Goal: Book appointment/travel/reservation

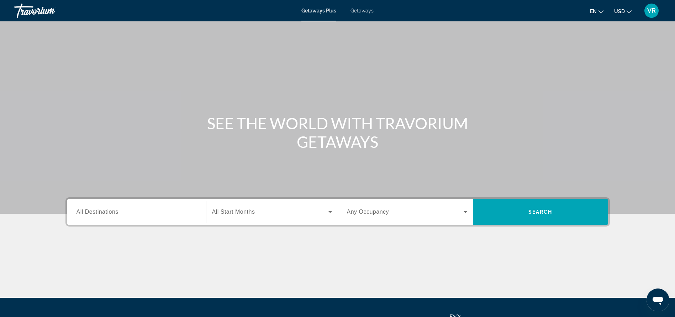
click at [112, 215] on label "Destination All Destinations" at bounding box center [98, 212] width 42 height 6
click at [112, 215] on input "Destination All Destinations" at bounding box center [137, 212] width 120 height 9
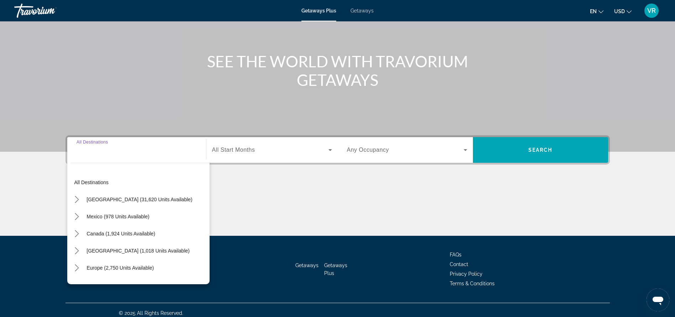
scroll to position [68, 0]
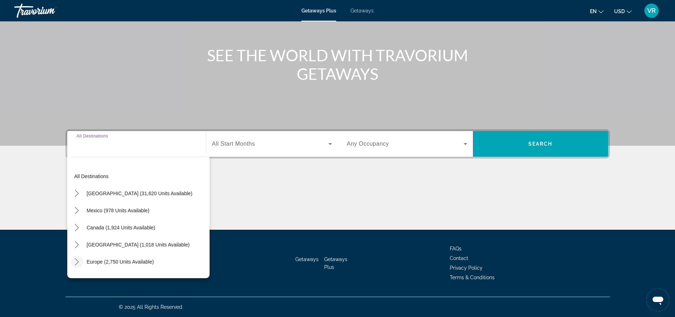
click at [79, 260] on icon "Toggle Europe (2,750 units available) submenu" at bounding box center [76, 261] width 7 height 7
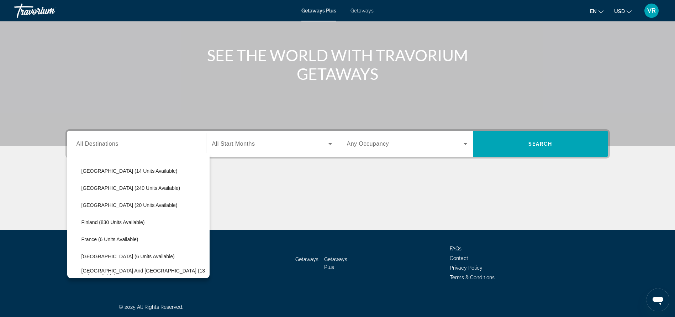
scroll to position [115, 0]
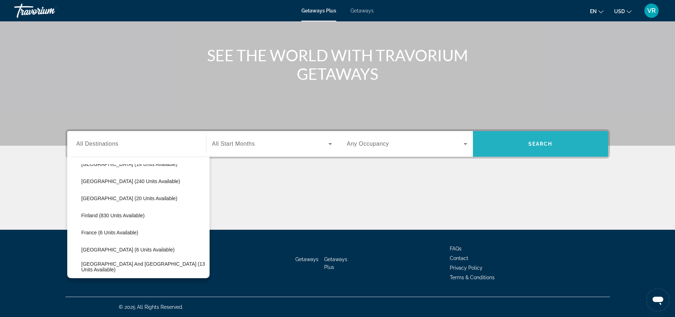
click at [535, 139] on span "Search" at bounding box center [540, 143] width 135 height 17
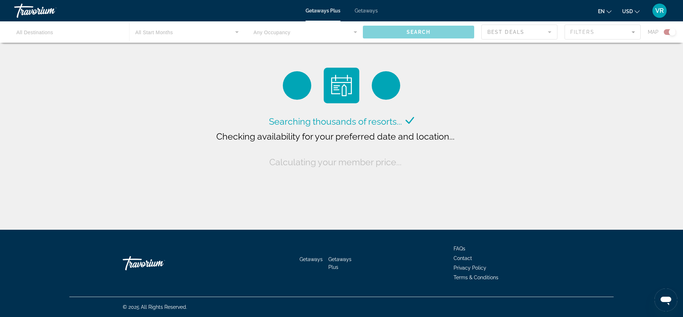
click at [52, 28] on div "Main content" at bounding box center [341, 31] width 683 height 21
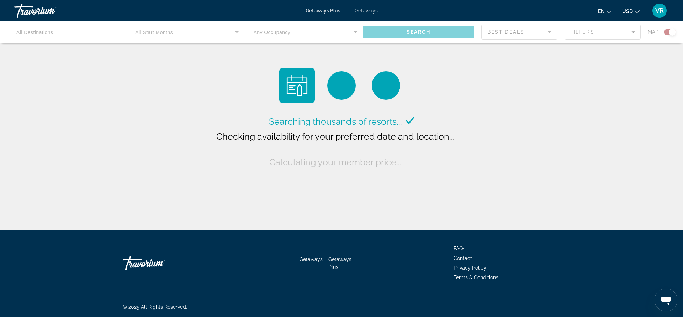
click at [44, 31] on div "Main content" at bounding box center [341, 31] width 683 height 21
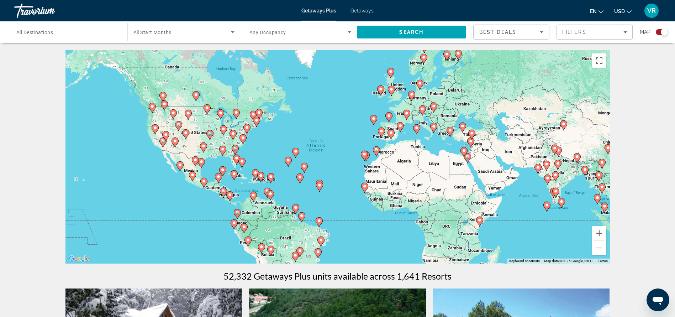
click at [44, 31] on span "All Destinations" at bounding box center [34, 33] width 37 height 6
click at [44, 31] on input "Destination All Destinations" at bounding box center [67, 32] width 102 height 9
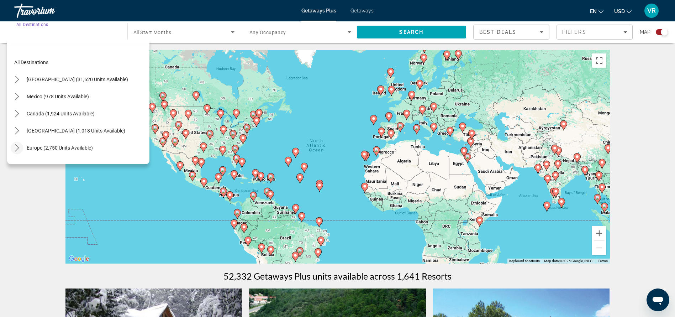
click at [18, 145] on icon "Toggle Europe (2,750 units available) submenu" at bounding box center [17, 147] width 7 height 7
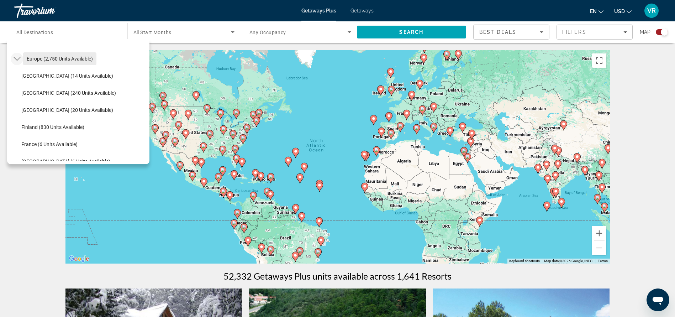
click at [56, 57] on span "Europe (2,750 units available)" at bounding box center [60, 59] width 66 height 6
type input "**********"
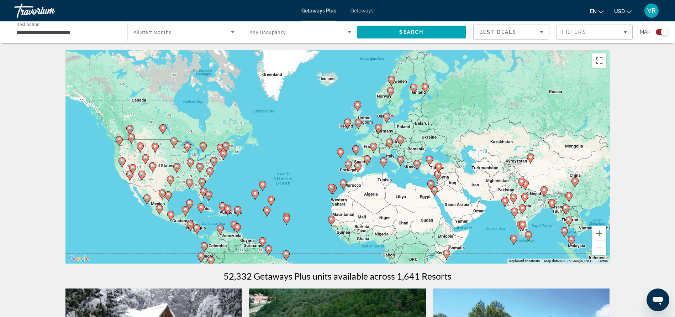
drag, startPoint x: 356, startPoint y: 95, endPoint x: 321, endPoint y: 128, distance: 48.3
click at [321, 128] on div "To activate drag with keyboard, press Alt + Enter. Once in keyboard drag state,…" at bounding box center [337, 156] width 544 height 213
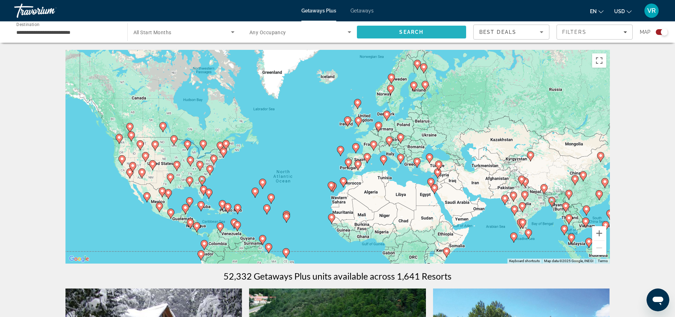
click at [427, 34] on span "Search" at bounding box center [412, 31] width 110 height 17
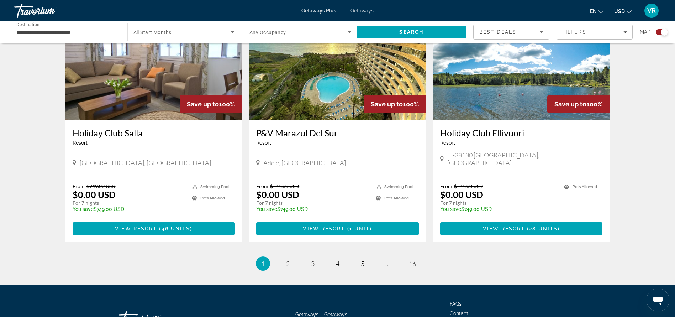
scroll to position [1066, 0]
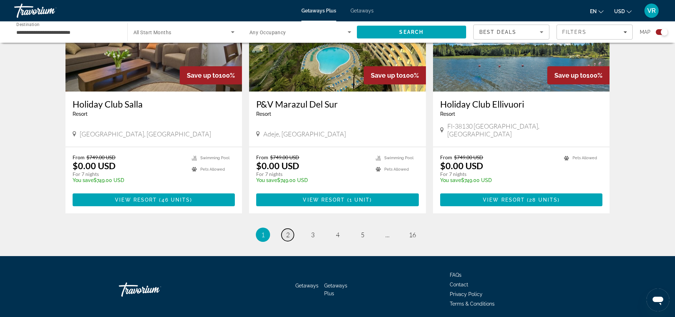
click at [289, 231] on span "2" at bounding box center [288, 235] width 4 height 8
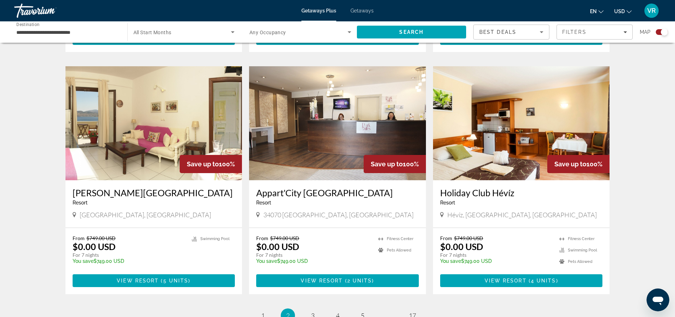
scroll to position [958, 0]
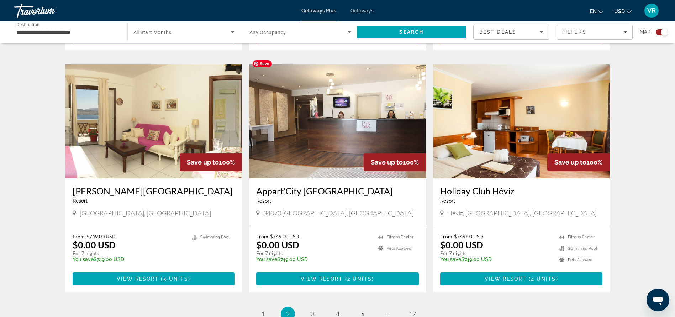
click at [359, 121] on img "Main content" at bounding box center [337, 121] width 177 height 114
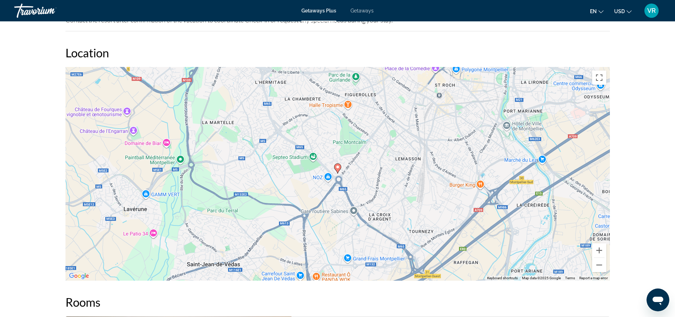
scroll to position [778, 0]
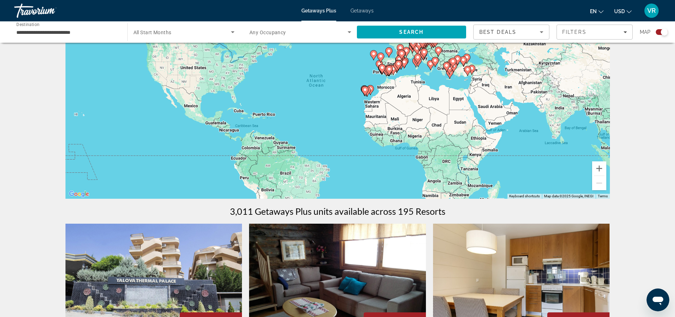
scroll to position [38, 0]
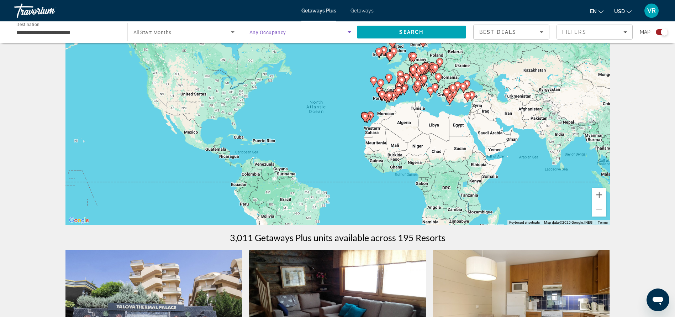
click at [348, 35] on icon "Search widget" at bounding box center [349, 32] width 9 height 9
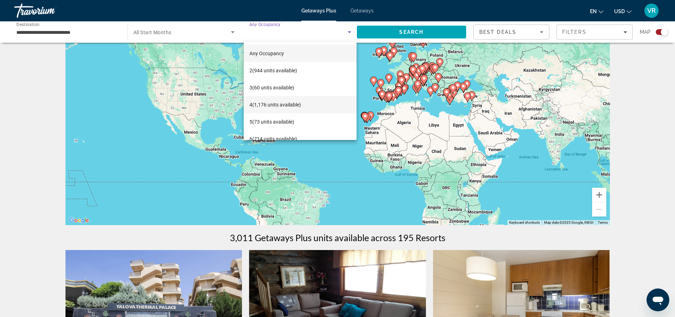
click at [301, 104] on span "4 (1,176 units available)" at bounding box center [275, 104] width 52 height 9
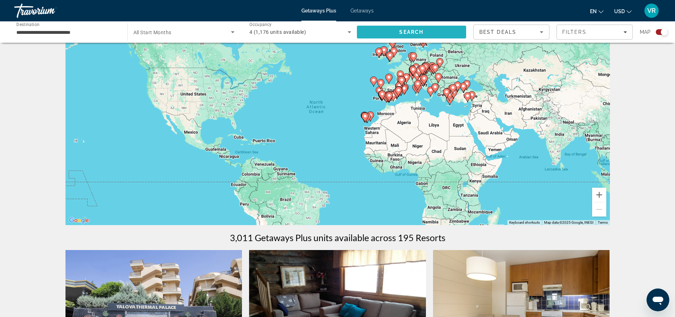
click at [418, 34] on span "Search" at bounding box center [411, 32] width 24 height 6
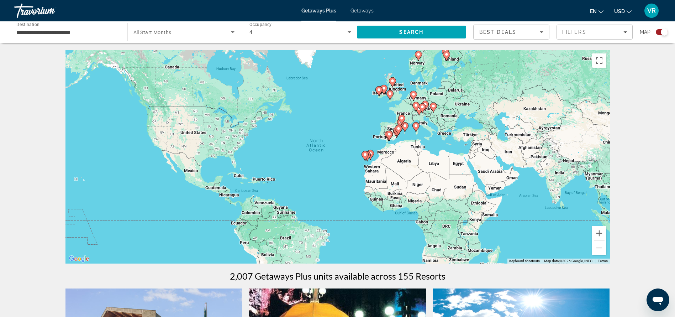
click at [379, 89] on image "Main content" at bounding box center [379, 90] width 4 height 4
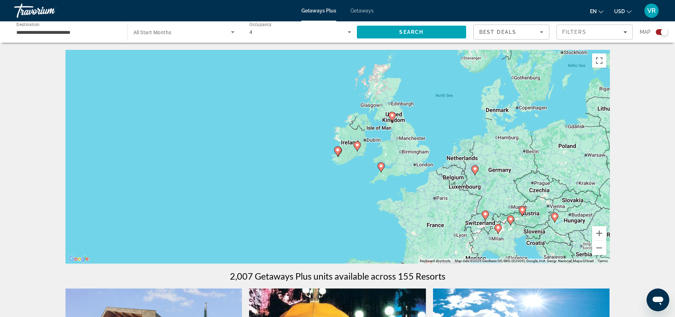
click at [340, 158] on div "To activate drag with keyboard, press Alt + Enter. Once in keyboard drag state,…" at bounding box center [337, 156] width 544 height 213
click at [338, 150] on image "Main content" at bounding box center [338, 150] width 4 height 4
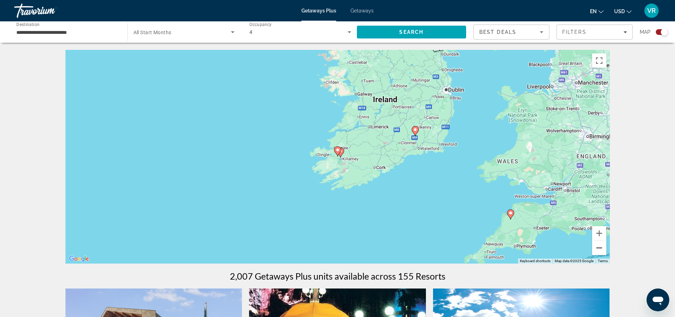
click at [601, 249] on button "Zoom out" at bounding box center [599, 248] width 14 height 14
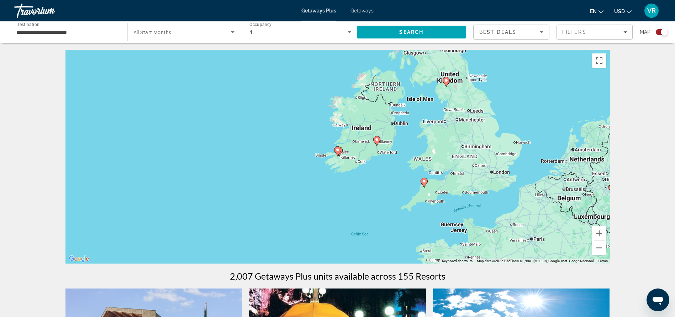
click at [601, 249] on button "Zoom out" at bounding box center [599, 248] width 14 height 14
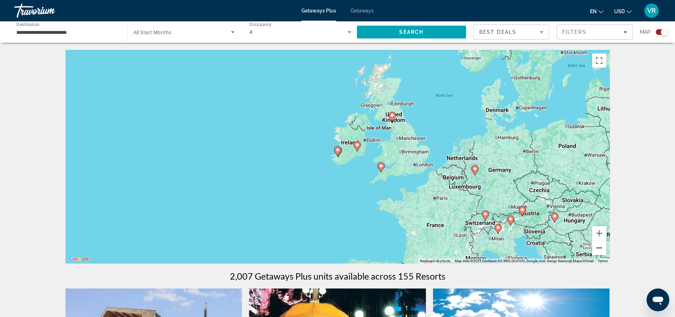
click at [601, 249] on button "Zoom out" at bounding box center [599, 248] width 14 height 14
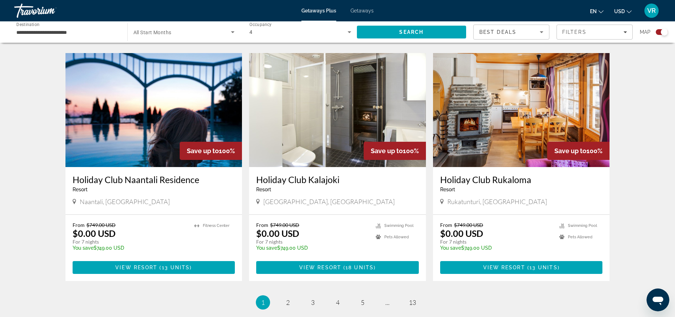
scroll to position [973, 0]
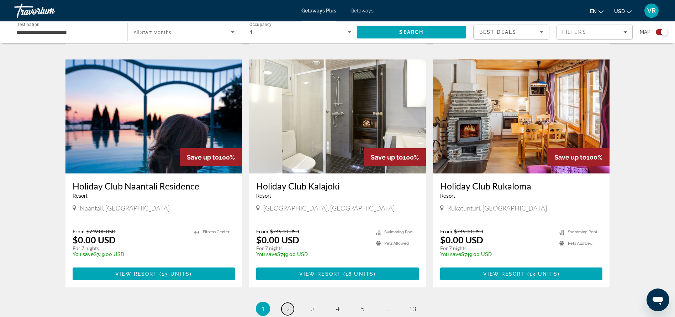
click at [289, 305] on span "2" at bounding box center [288, 309] width 4 height 8
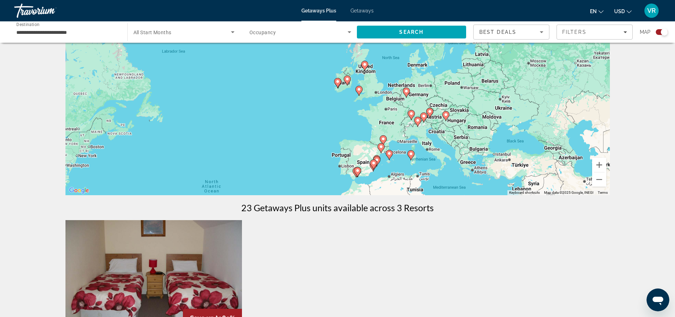
scroll to position [93, 0]
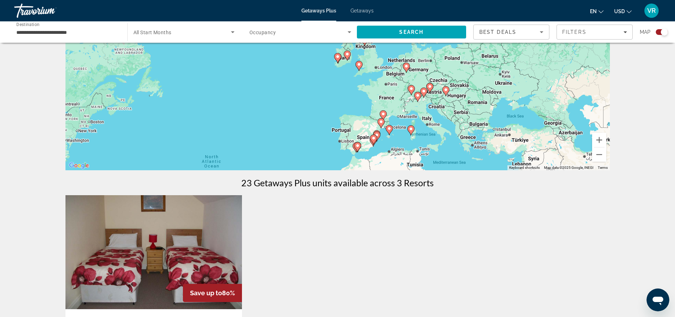
click at [357, 147] on image "Main content" at bounding box center [357, 145] width 4 height 4
type input "**********"
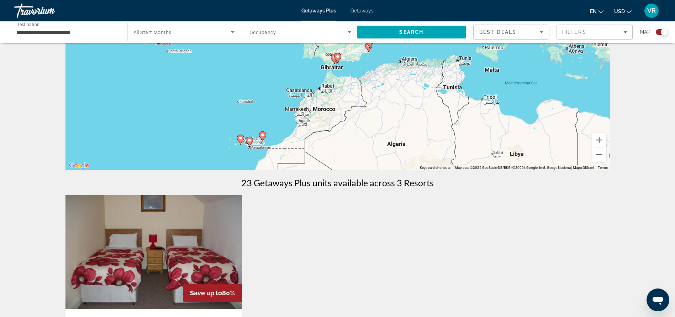
click at [362, 11] on span "Getaways" at bounding box center [361, 11] width 23 height 6
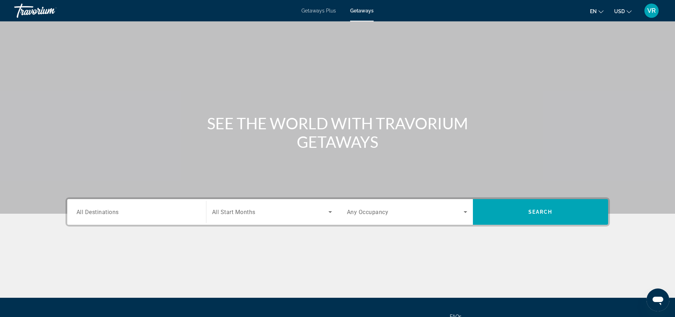
click at [91, 210] on span "All Destinations" at bounding box center [98, 211] width 42 height 7
click at [91, 210] on input "Destination All Destinations" at bounding box center [137, 212] width 120 height 9
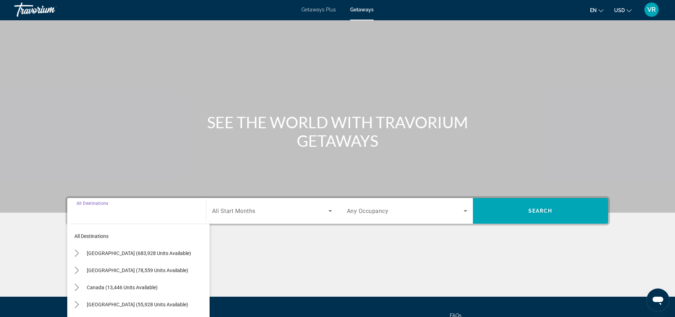
scroll to position [68, 0]
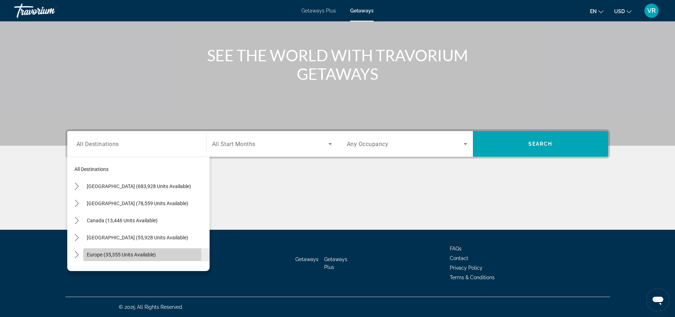
click at [93, 254] on span "Europe (35,355 units available)" at bounding box center [121, 255] width 69 height 6
type input "**********"
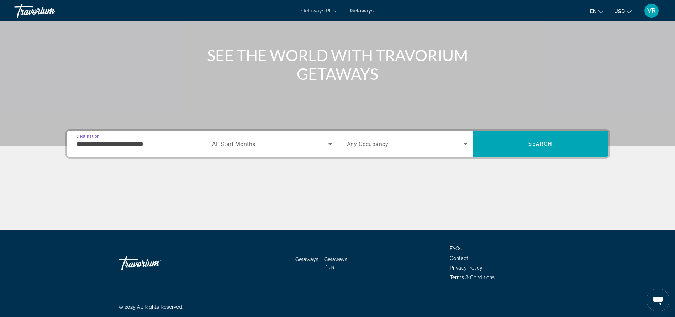
click at [331, 142] on icon "Search widget" at bounding box center [330, 143] width 9 height 9
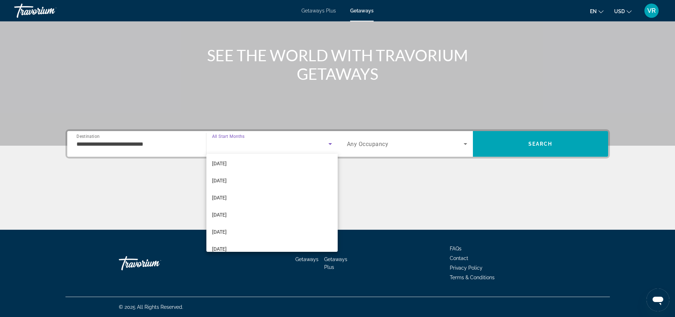
scroll to position [107, 0]
click at [288, 161] on mat-option "[DATE]" at bounding box center [271, 160] width 131 height 17
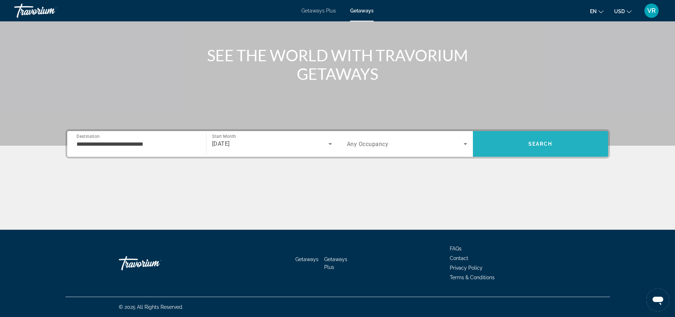
click at [539, 141] on span "Search" at bounding box center [540, 144] width 24 height 6
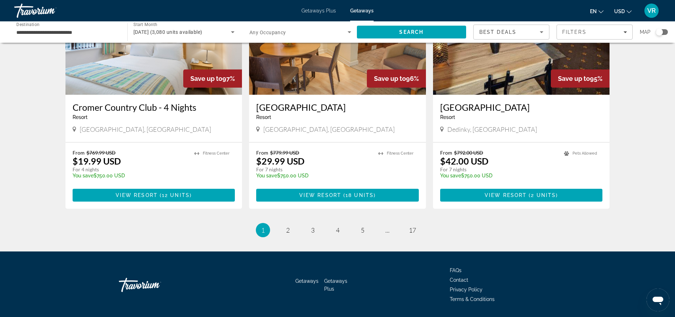
scroll to position [834, 0]
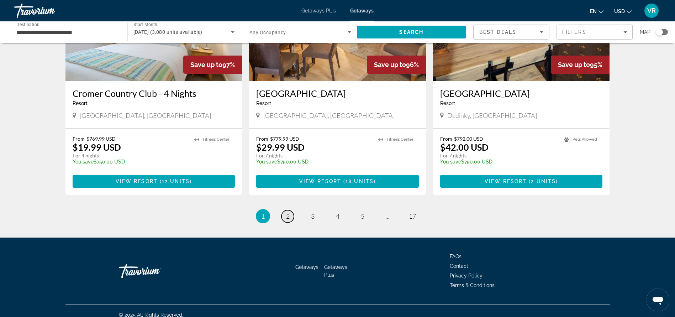
click at [288, 212] on span "2" at bounding box center [288, 216] width 4 height 8
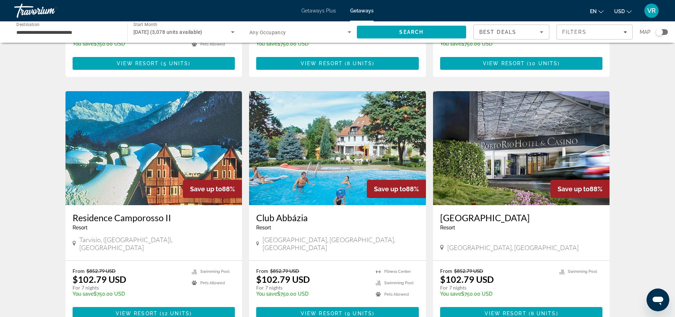
scroll to position [468, 0]
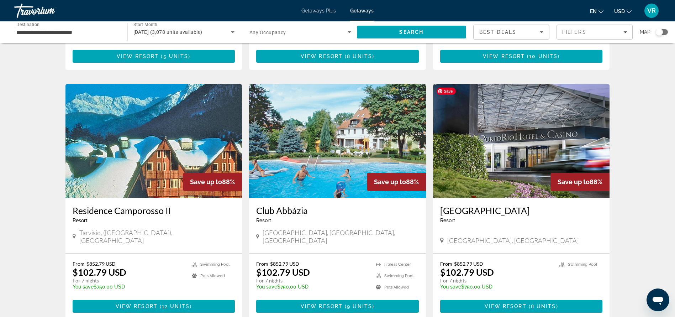
click at [551, 153] on img "Main content" at bounding box center [521, 141] width 177 height 114
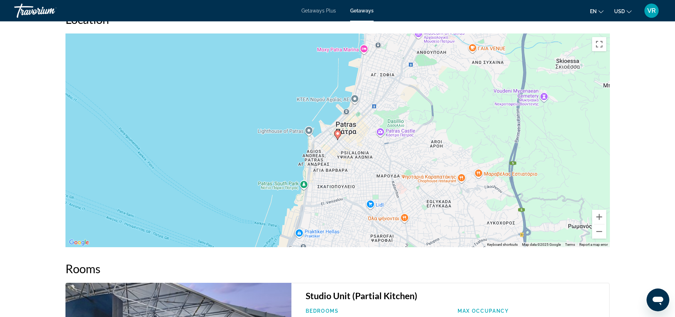
scroll to position [954, 0]
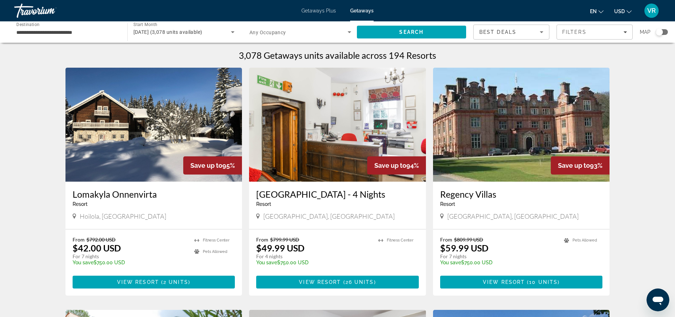
click at [660, 35] on div "Search widget" at bounding box center [659, 31] width 7 height 7
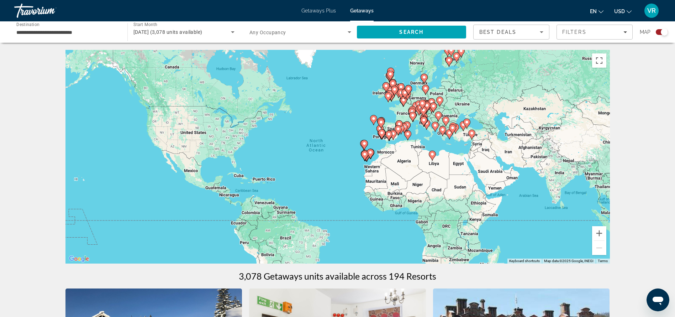
click at [416, 136] on div "To activate drag with keyboard, press Alt + Enter. Once in keyboard drag state,…" at bounding box center [337, 156] width 544 height 213
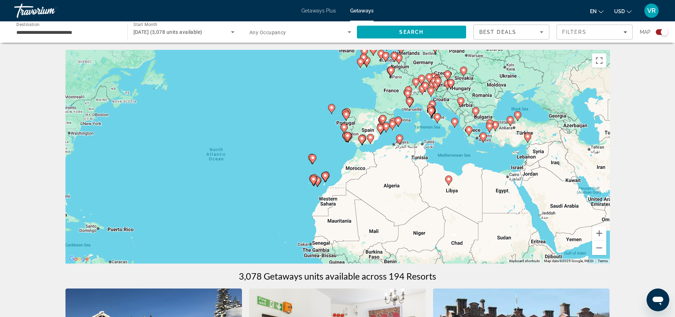
click at [438, 121] on icon "Main content" at bounding box center [437, 118] width 6 height 9
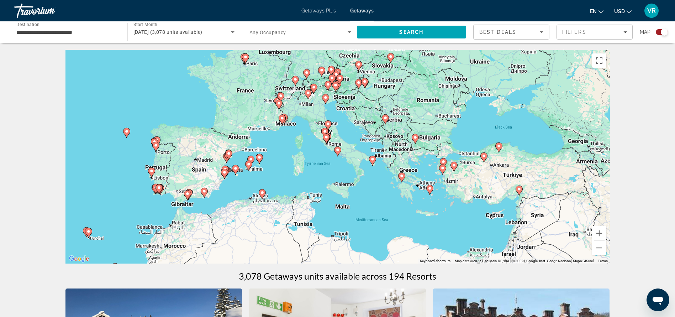
click at [18, 27] on div "**********" at bounding box center [67, 32] width 102 height 20
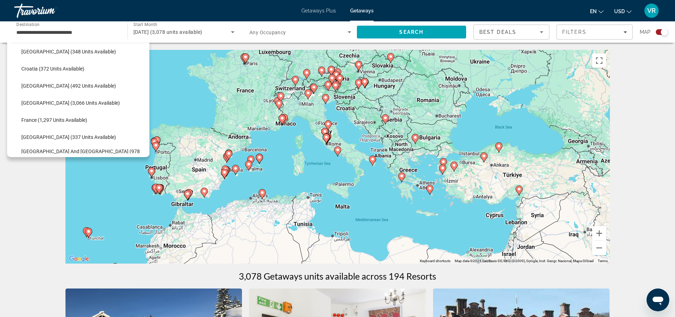
scroll to position [150, 0]
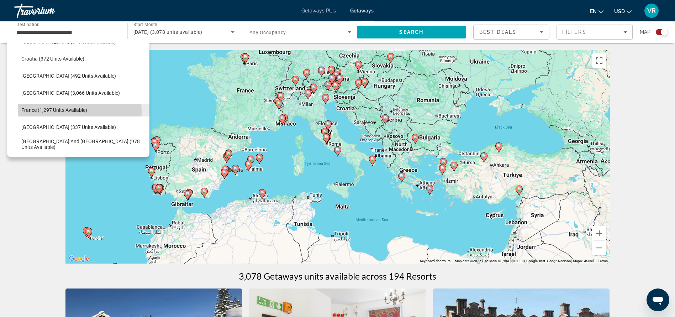
click at [37, 111] on span "France (1,297 units available)" at bounding box center [54, 110] width 66 height 6
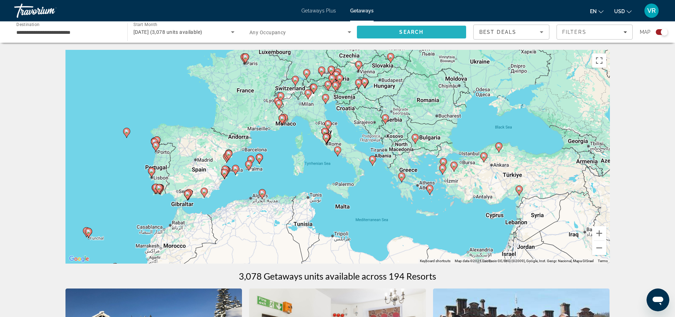
click at [412, 30] on span "Search" at bounding box center [411, 32] width 24 height 6
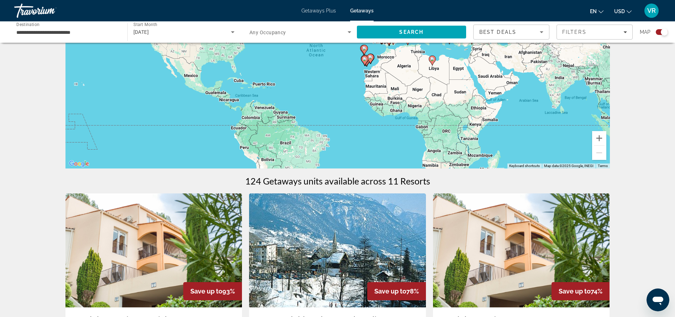
scroll to position [70, 0]
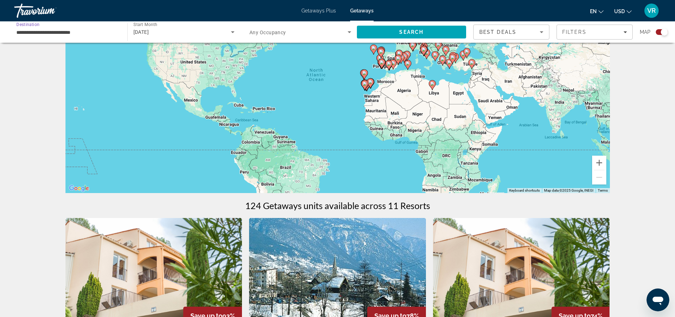
click at [38, 32] on input "**********" at bounding box center [67, 32] width 102 height 9
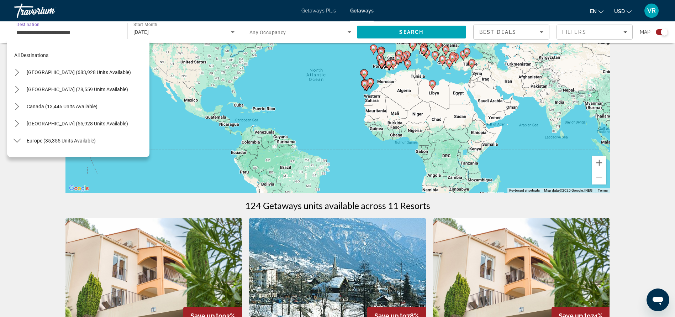
scroll to position [162, 0]
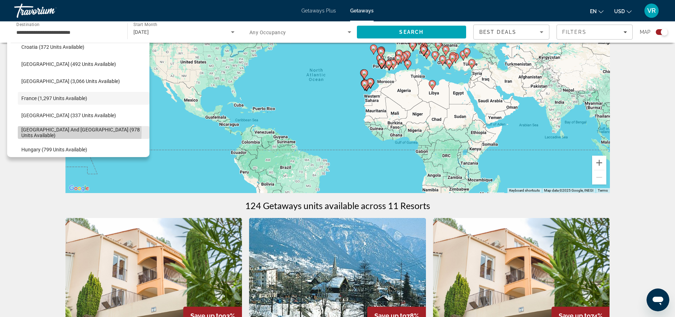
click at [42, 132] on span "[GEOGRAPHIC_DATA] and [GEOGRAPHIC_DATA] (978 units available)" at bounding box center [83, 132] width 125 height 11
type input "**********"
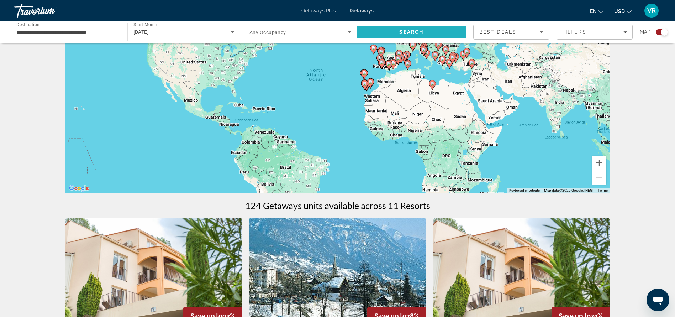
click at [394, 29] on span "Search" at bounding box center [412, 31] width 110 height 17
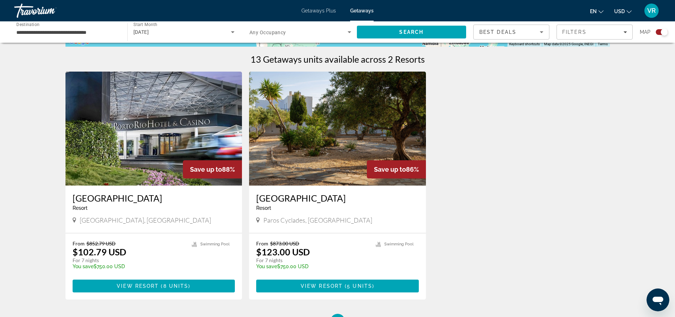
scroll to position [221, 0]
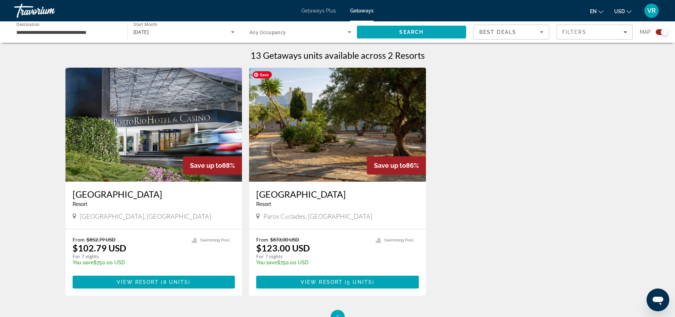
click at [351, 148] on img "Main content" at bounding box center [337, 125] width 177 height 114
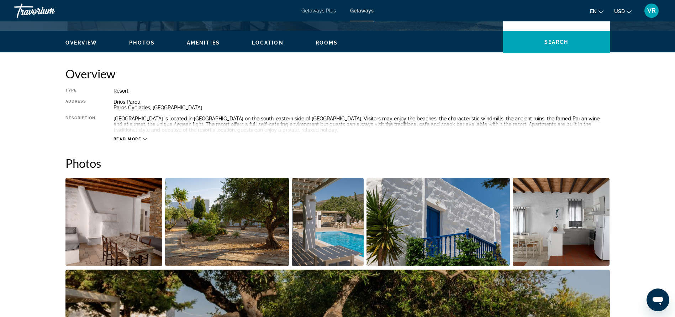
scroll to position [210, 0]
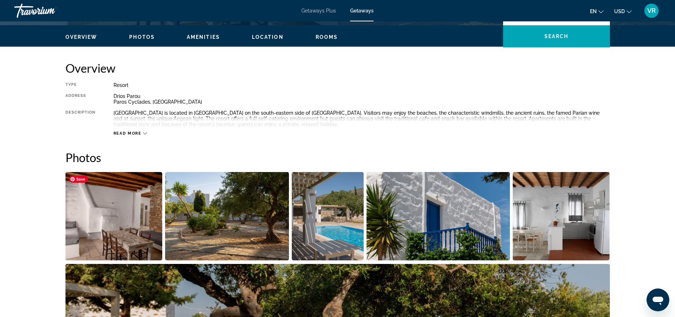
click at [118, 231] on img "Open full-screen image slider" at bounding box center [113, 216] width 97 height 88
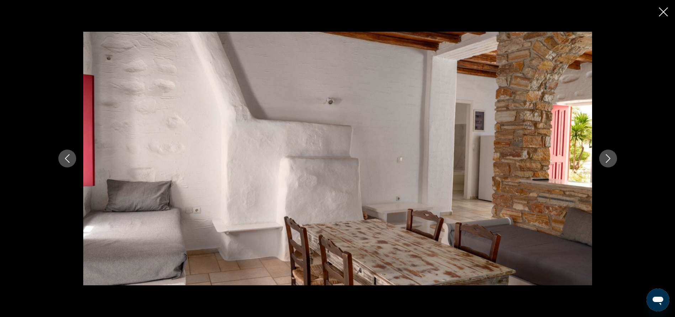
click at [610, 158] on icon "Next image" at bounding box center [608, 158] width 5 height 9
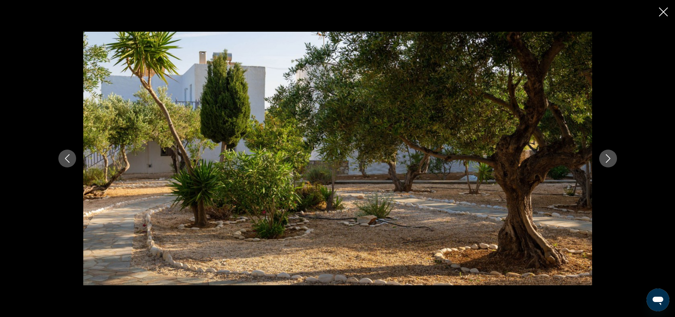
click at [610, 158] on icon "Next image" at bounding box center [608, 158] width 5 height 9
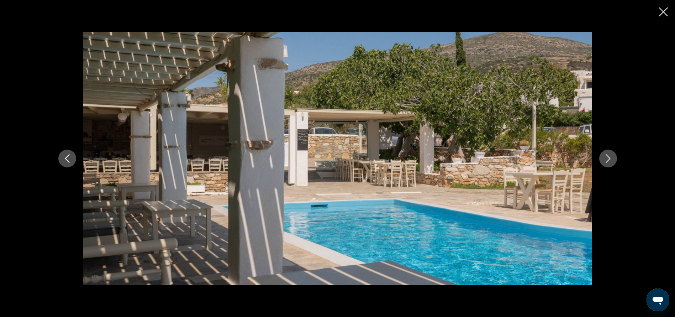
click at [610, 158] on icon "Next image" at bounding box center [608, 158] width 5 height 9
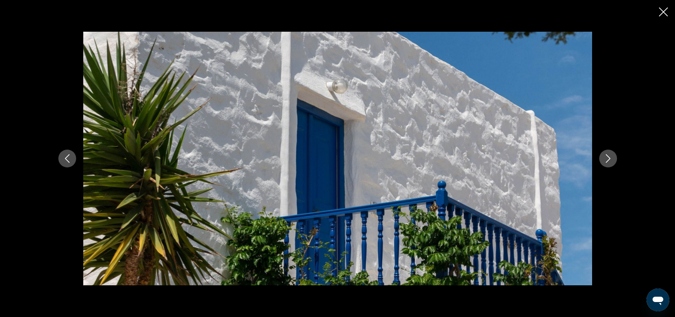
click at [610, 158] on icon "Next image" at bounding box center [608, 158] width 5 height 9
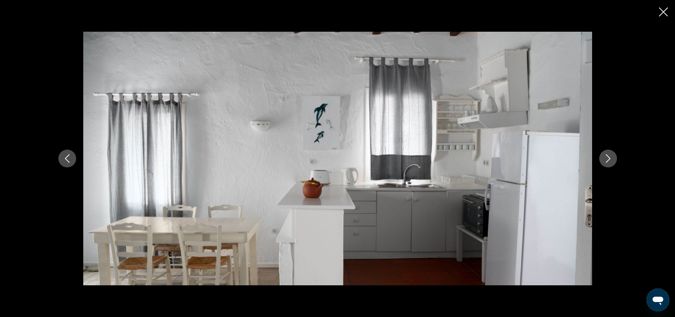
click at [610, 158] on icon "Next image" at bounding box center [608, 158] width 5 height 9
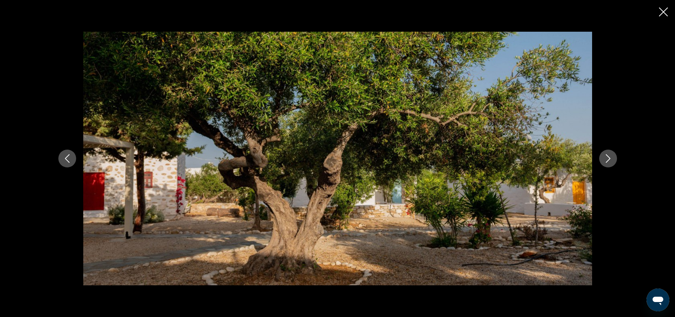
click at [610, 158] on icon "Next image" at bounding box center [608, 158] width 5 height 9
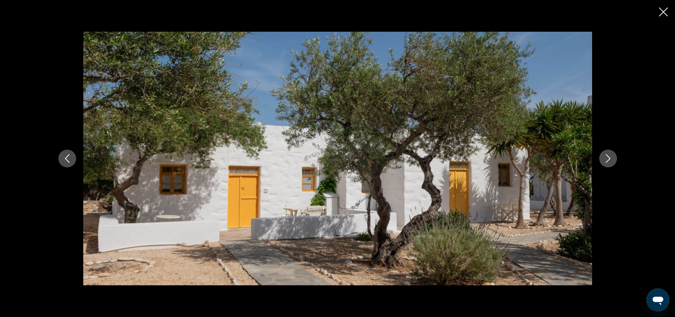
click at [610, 158] on icon "Next image" at bounding box center [608, 158] width 5 height 9
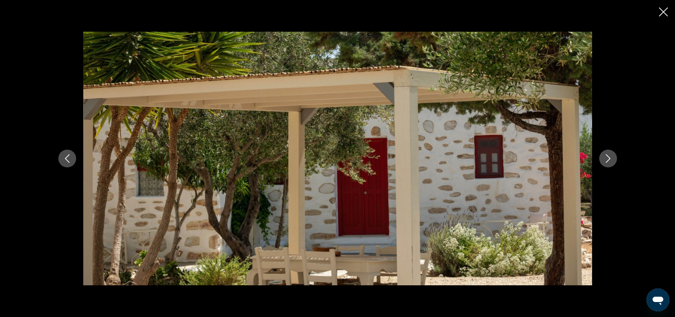
click at [610, 158] on icon "Next image" at bounding box center [608, 158] width 5 height 9
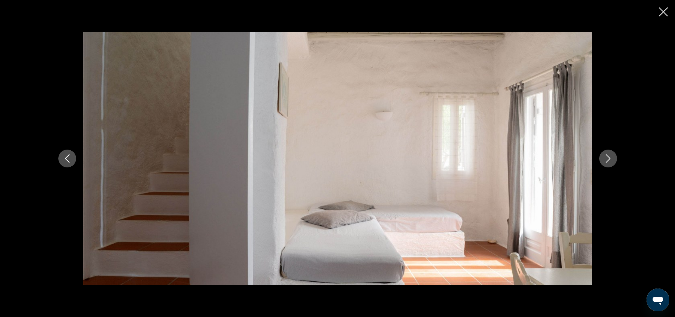
click at [610, 158] on icon "Next image" at bounding box center [608, 158] width 5 height 9
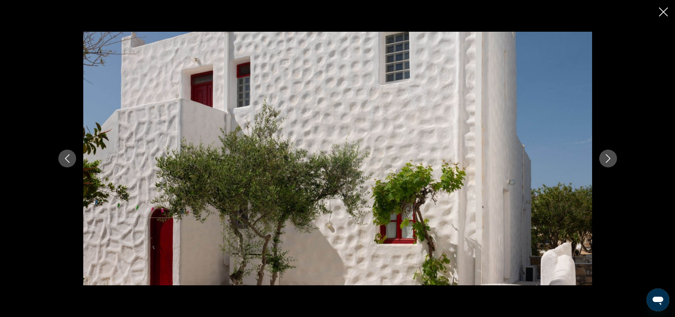
click at [610, 158] on icon "Next image" at bounding box center [608, 158] width 5 height 9
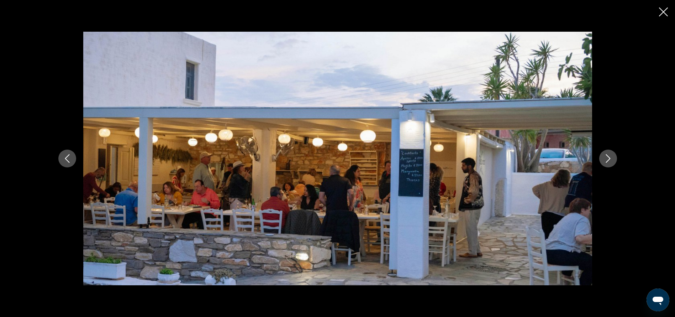
click at [610, 158] on icon "Next image" at bounding box center [608, 158] width 5 height 9
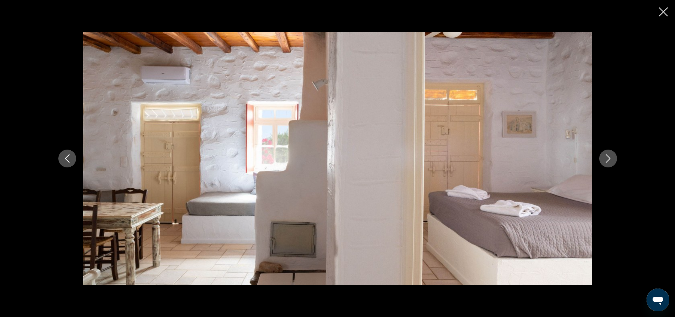
click at [610, 158] on icon "Next image" at bounding box center [608, 158] width 5 height 9
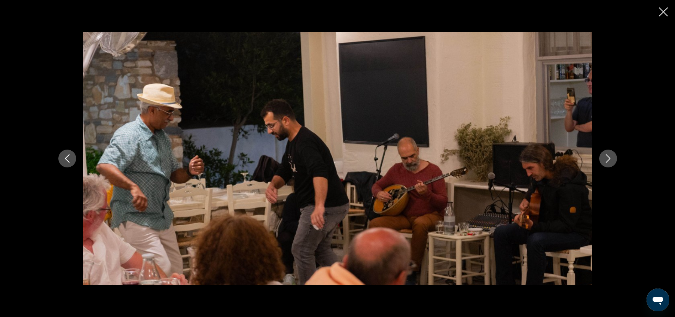
click at [610, 158] on icon "Next image" at bounding box center [608, 158] width 5 height 9
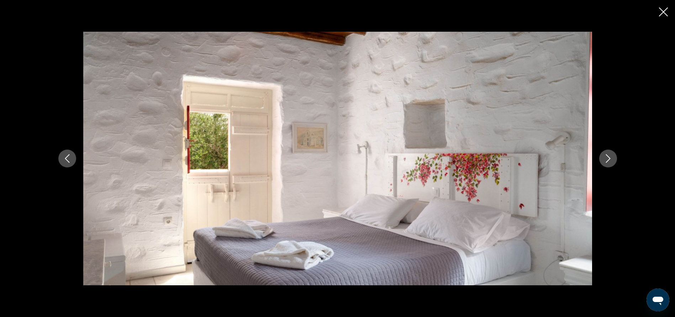
click at [610, 158] on icon "Next image" at bounding box center [608, 158] width 5 height 9
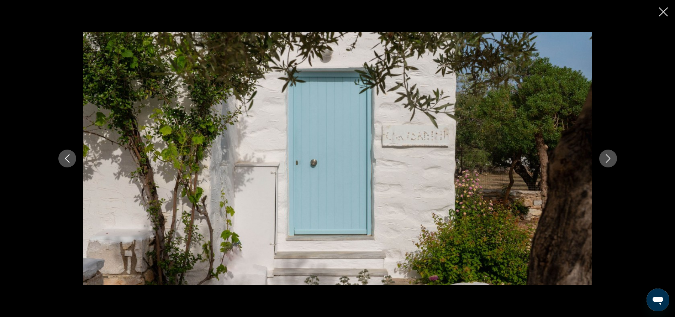
click at [610, 158] on icon "Next image" at bounding box center [608, 158] width 5 height 9
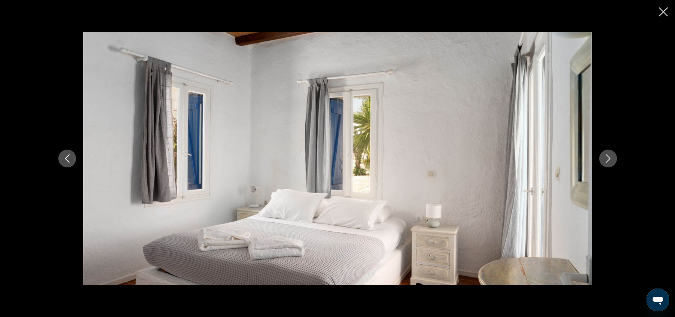
click at [610, 158] on icon "Next image" at bounding box center [608, 158] width 5 height 9
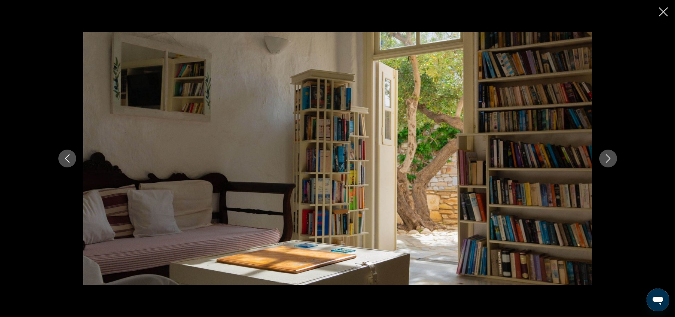
click at [610, 158] on icon "Next image" at bounding box center [608, 158] width 5 height 9
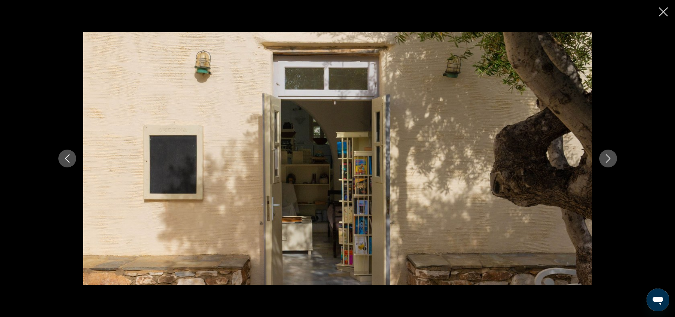
click at [610, 158] on icon "Next image" at bounding box center [608, 158] width 5 height 9
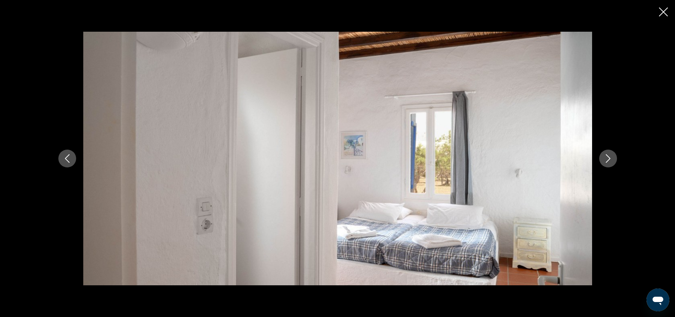
click at [610, 158] on icon "Next image" at bounding box center [608, 158] width 5 height 9
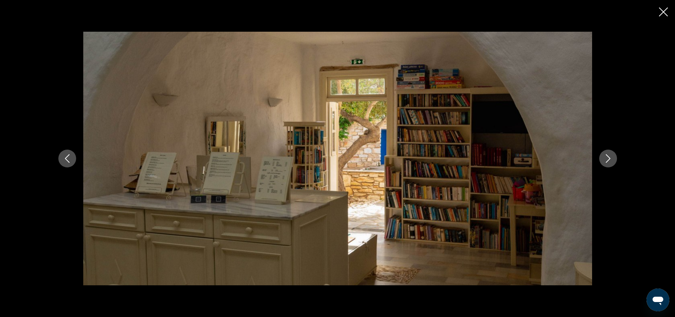
click at [610, 158] on icon "Next image" at bounding box center [608, 158] width 5 height 9
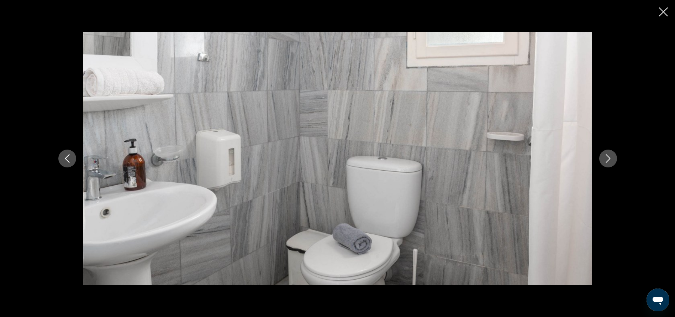
click at [610, 158] on icon "Next image" at bounding box center [608, 158] width 5 height 9
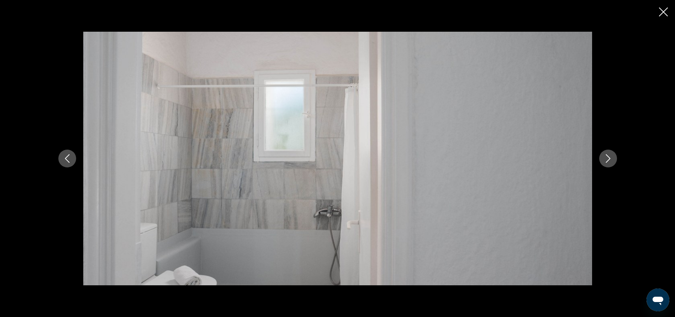
click at [610, 158] on icon "Next image" at bounding box center [608, 158] width 5 height 9
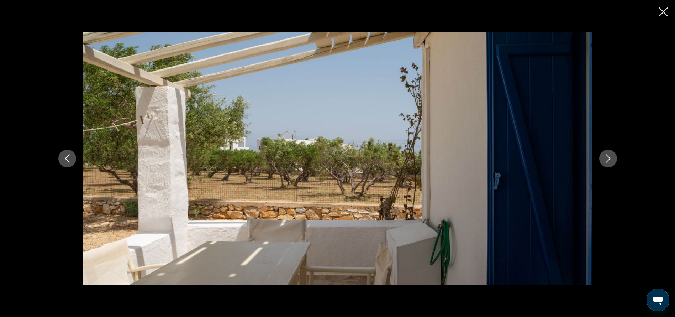
click at [610, 158] on icon "Next image" at bounding box center [608, 158] width 5 height 9
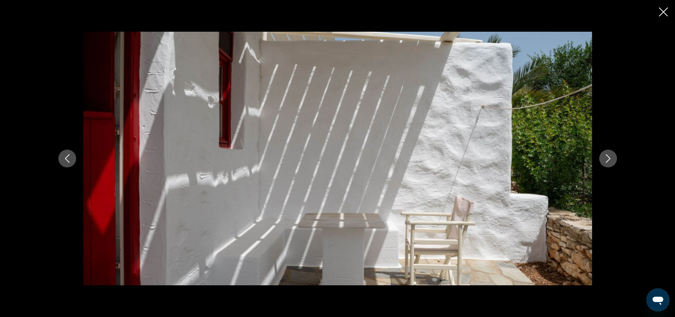
click at [610, 158] on icon "Next image" at bounding box center [608, 158] width 5 height 9
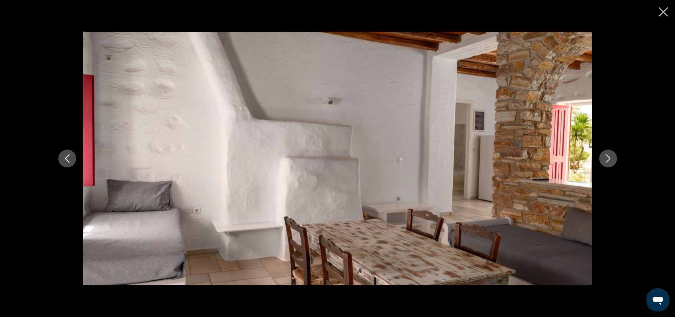
click at [610, 158] on icon "Next image" at bounding box center [608, 158] width 5 height 9
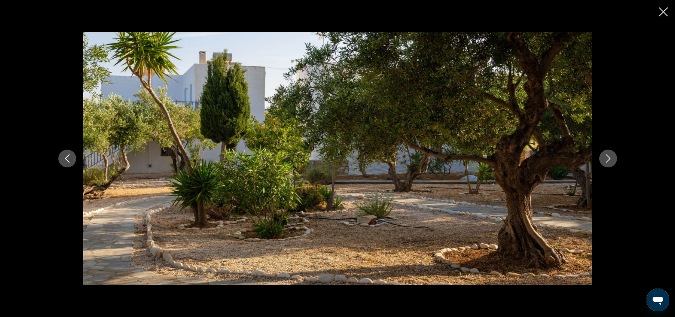
click at [610, 158] on icon "Next image" at bounding box center [608, 158] width 5 height 9
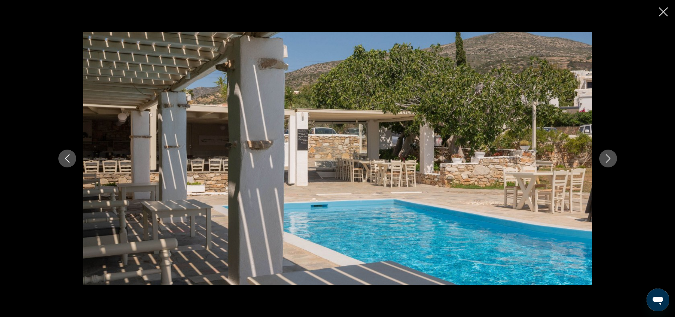
click at [665, 15] on icon "Close slideshow" at bounding box center [663, 11] width 9 height 9
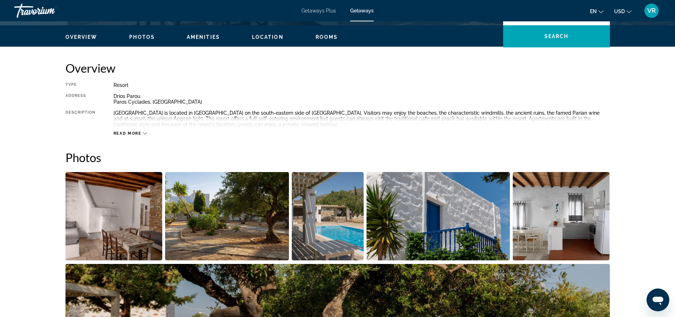
click at [134, 134] on span "Read more" at bounding box center [128, 133] width 28 height 5
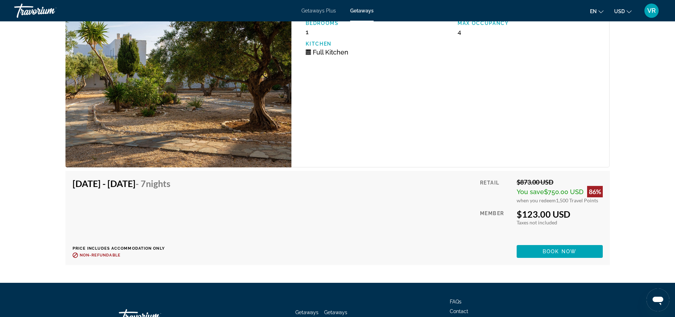
scroll to position [1293, 0]
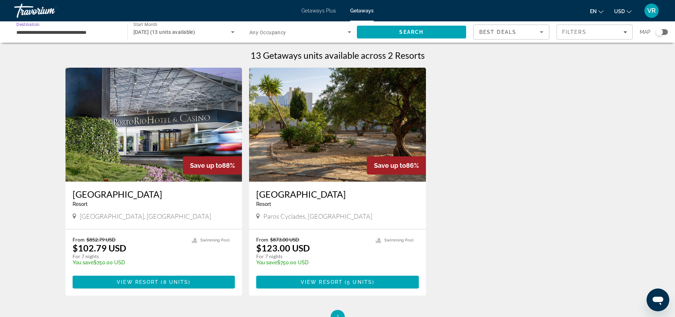
click at [25, 32] on input "**********" at bounding box center [67, 32] width 102 height 9
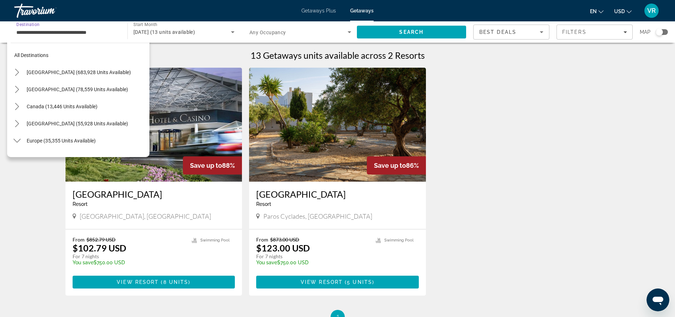
scroll to position [196, 0]
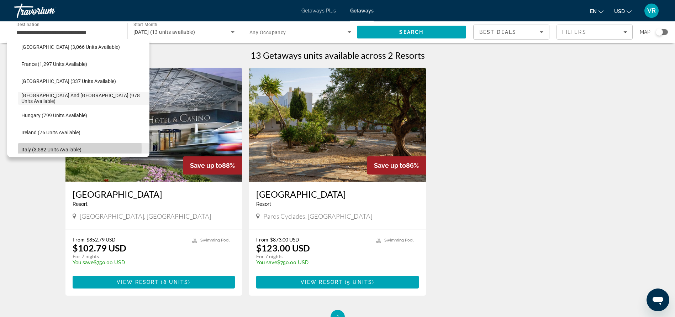
click at [32, 148] on span "Italy (3,582 units available)" at bounding box center [51, 150] width 60 height 6
type input "**********"
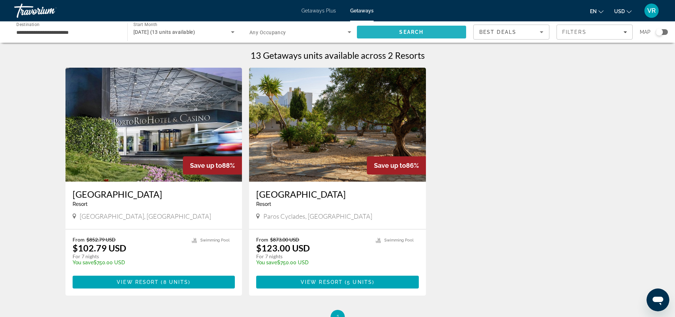
click at [400, 29] on span "Search" at bounding box center [411, 32] width 24 height 6
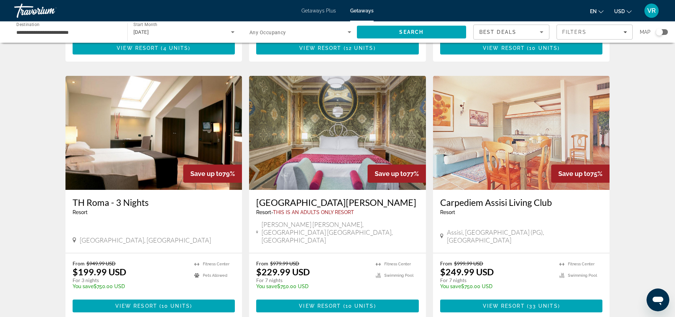
scroll to position [493, 0]
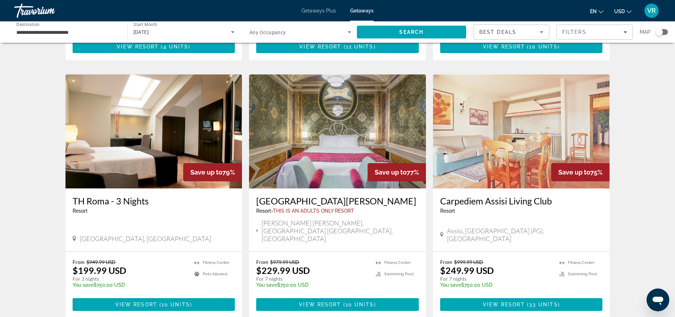
click at [629, 12] on icon "Change currency" at bounding box center [629, 11] width 5 height 5
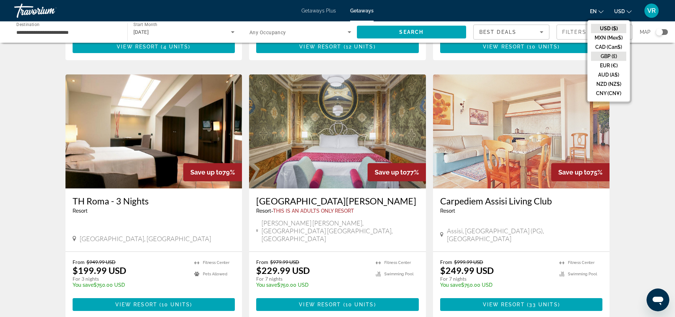
click at [614, 57] on button "GBP (£)" at bounding box center [608, 56] width 35 height 9
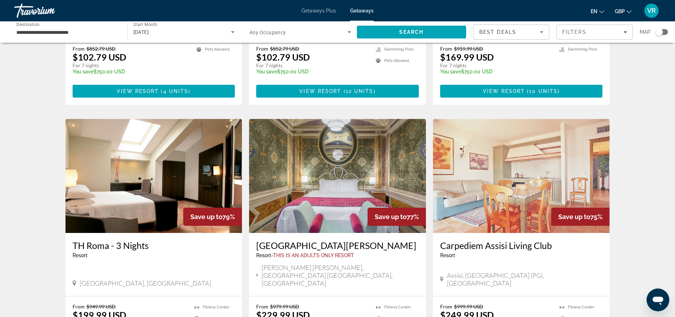
scroll to position [449, 0]
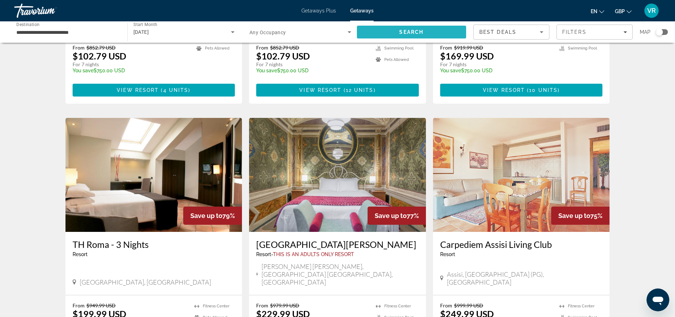
click at [413, 29] on span "Search" at bounding box center [411, 32] width 24 height 6
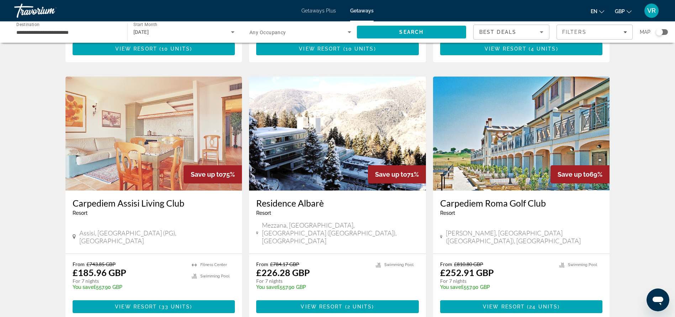
scroll to position [753, 0]
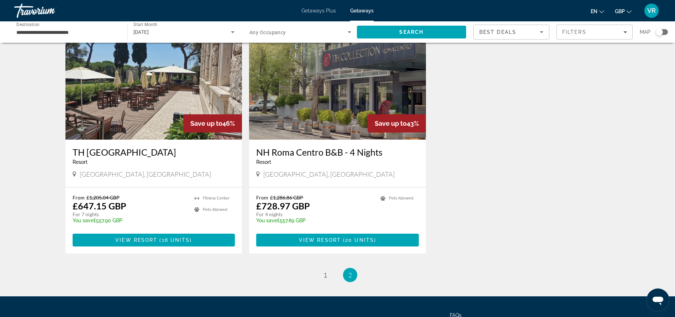
scroll to position [536, 0]
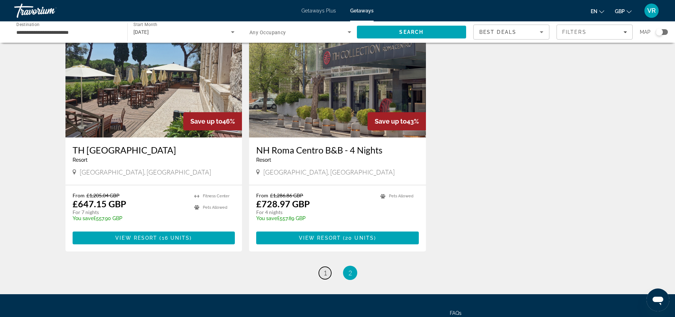
click at [327, 267] on link "page 1" at bounding box center [325, 273] width 12 height 12
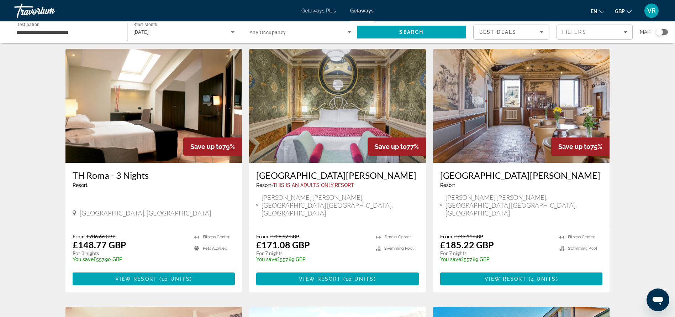
scroll to position [507, 0]
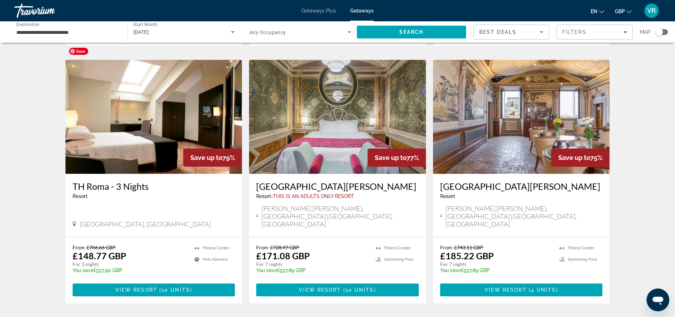
click at [148, 109] on img "Main content" at bounding box center [153, 117] width 177 height 114
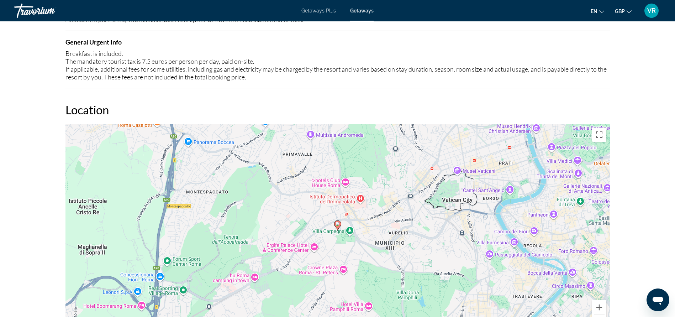
scroll to position [682, 0]
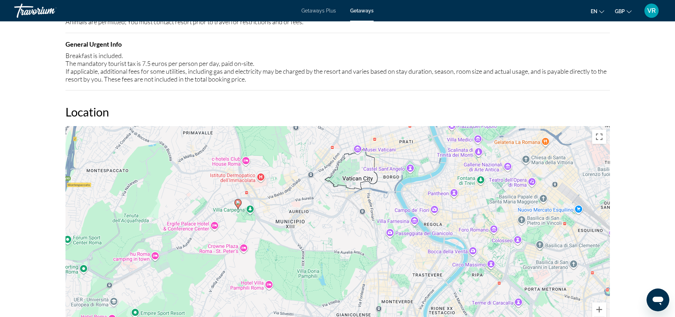
drag, startPoint x: 477, startPoint y: 261, endPoint x: 376, endPoint y: 237, distance: 103.4
click at [376, 237] on div "To activate drag with keyboard, press Alt + Enter. Once in keyboard drag state,…" at bounding box center [337, 232] width 544 height 213
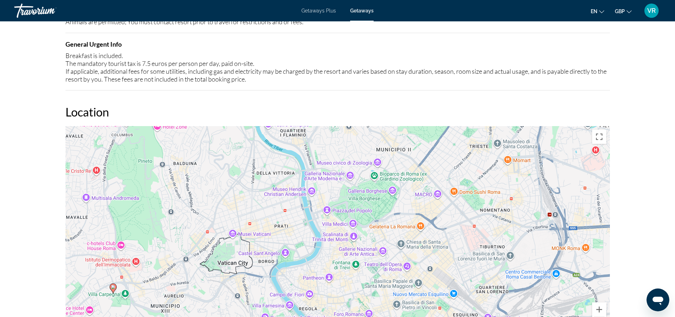
drag, startPoint x: 561, startPoint y: 236, endPoint x: 436, endPoint y: 320, distance: 151.3
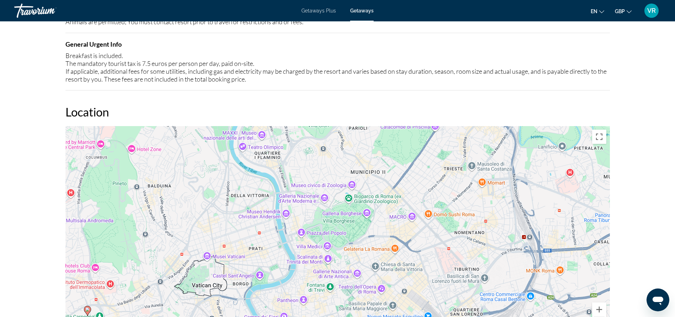
drag, startPoint x: 478, startPoint y: 169, endPoint x: 434, endPoint y: 128, distance: 60.7
click at [434, 128] on div "To activate drag with keyboard, press Alt + Enter. Once in keyboard drag state,…" at bounding box center [337, 232] width 544 height 213
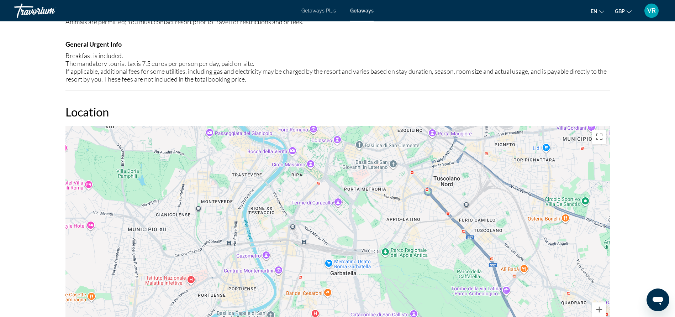
drag, startPoint x: 457, startPoint y: 276, endPoint x: 476, endPoint y: 205, distance: 73.6
click at [476, 205] on div "To activate drag with keyboard, press Alt + Enter. Once in keyboard drag state,…" at bounding box center [337, 232] width 544 height 213
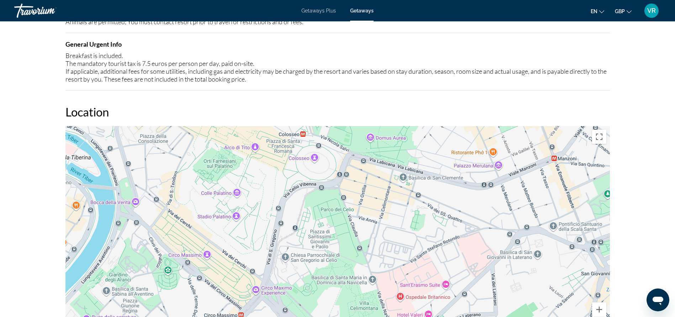
drag, startPoint x: 326, startPoint y: 162, endPoint x: 408, endPoint y: 271, distance: 137.5
click at [408, 271] on div "Main content" at bounding box center [337, 232] width 544 height 213
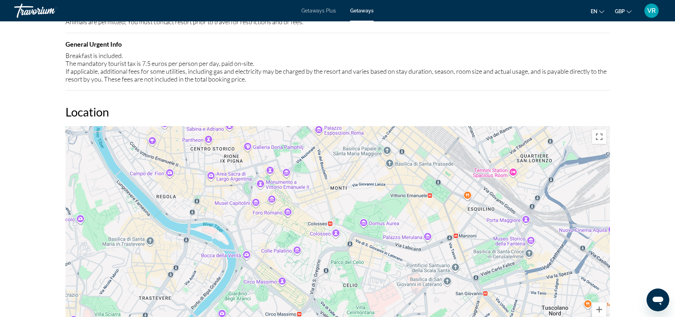
drag, startPoint x: 343, startPoint y: 141, endPoint x: 346, endPoint y: 225, distance: 84.4
click at [346, 225] on div "Main content" at bounding box center [337, 232] width 544 height 213
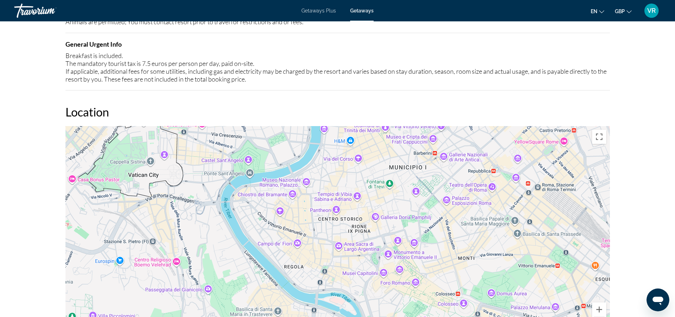
drag, startPoint x: 338, startPoint y: 163, endPoint x: 494, endPoint y: 230, distance: 169.8
click at [494, 230] on div "Main content" at bounding box center [337, 232] width 544 height 213
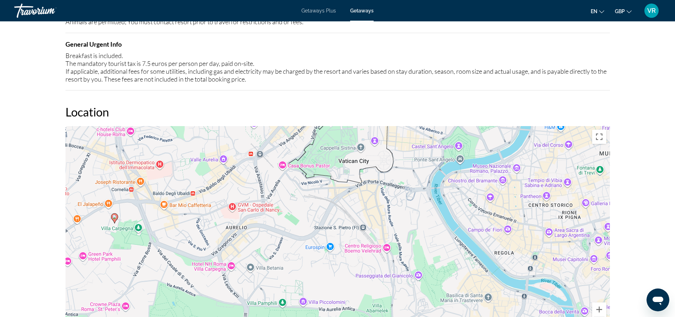
drag, startPoint x: 363, startPoint y: 222, endPoint x: 514, endPoint y: 215, distance: 151.0
click at [514, 215] on div "To activate drag with keyboard, press Alt + Enter. Once in keyboard drag state,…" at bounding box center [337, 232] width 544 height 213
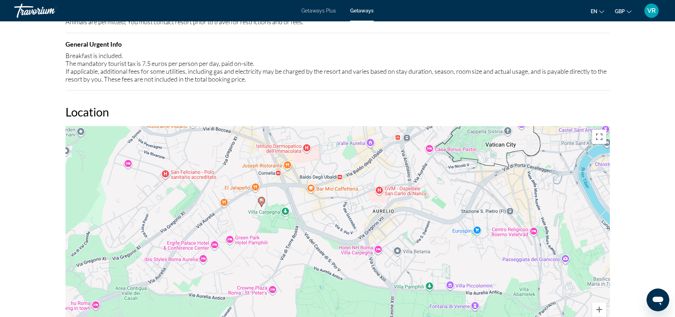
drag, startPoint x: 315, startPoint y: 207, endPoint x: 469, endPoint y: 191, distance: 154.9
click at [469, 191] on div "To activate drag with keyboard, press Alt + Enter. Once in keyboard drag state,…" at bounding box center [337, 232] width 544 height 213
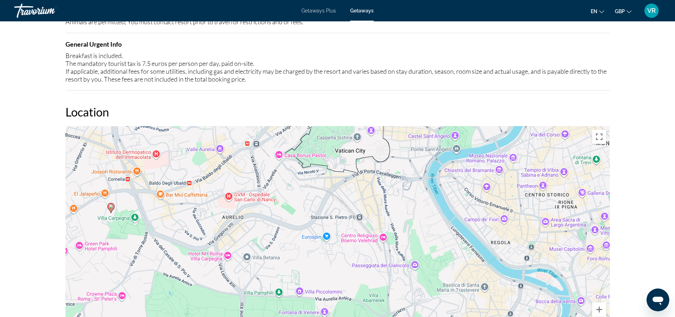
drag, startPoint x: 564, startPoint y: 216, endPoint x: 412, endPoint y: 222, distance: 151.3
click at [412, 222] on div "To activate drag with keyboard, press Alt + Enter. Once in keyboard drag state,…" at bounding box center [337, 232] width 544 height 213
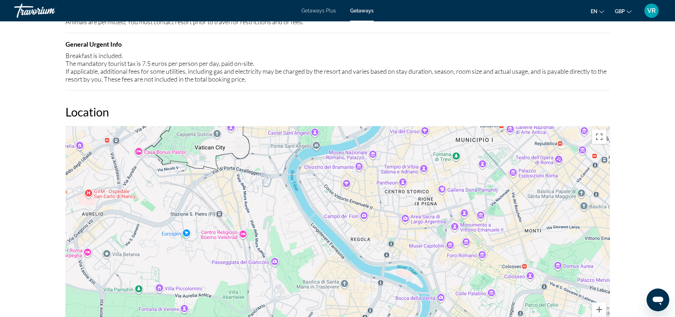
drag, startPoint x: 580, startPoint y: 219, endPoint x: 441, endPoint y: 217, distance: 139.1
click at [441, 217] on div "To activate drag with keyboard, press Alt + Enter. Once in keyboard drag state,…" at bounding box center [337, 232] width 544 height 213
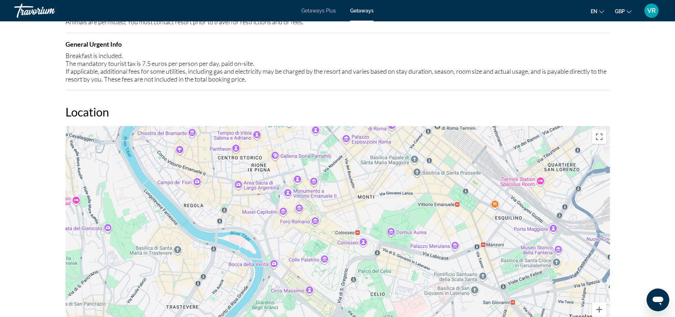
drag, startPoint x: 562, startPoint y: 218, endPoint x: 378, endPoint y: 158, distance: 193.8
click at [378, 158] on div "To activate drag with keyboard, press Alt + Enter. Once in keyboard drag state,…" at bounding box center [337, 232] width 544 height 213
